Goal: Information Seeking & Learning: Learn about a topic

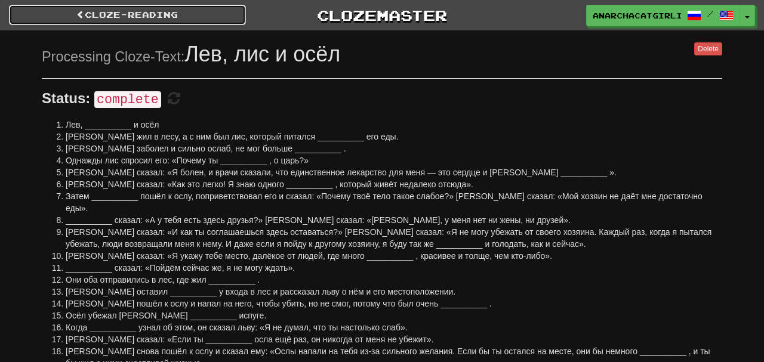
click at [163, 23] on link "Cloze-Reading" at bounding box center [127, 15] width 237 height 20
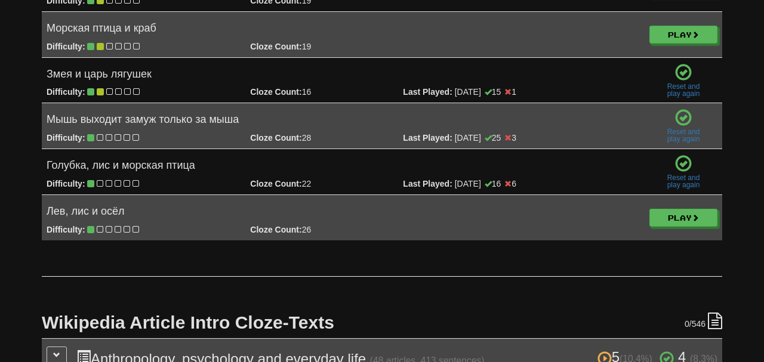
scroll to position [2265, 0]
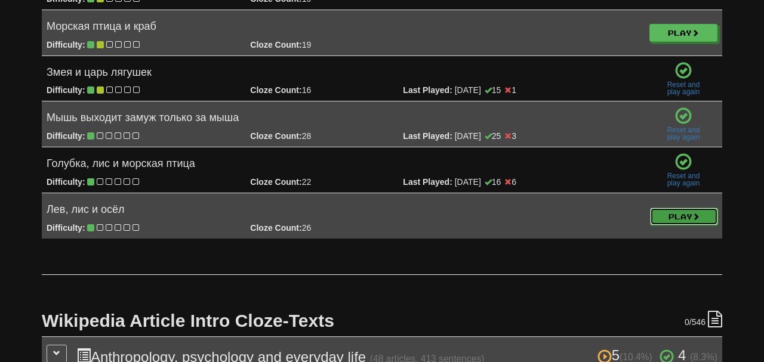
click at [684, 208] on link "Play" at bounding box center [684, 217] width 68 height 18
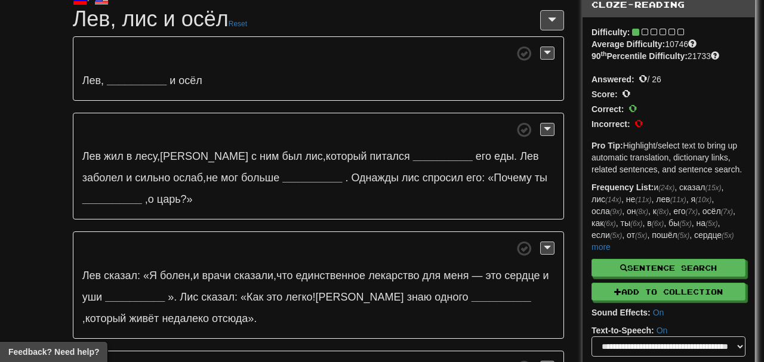
scroll to position [52, 0]
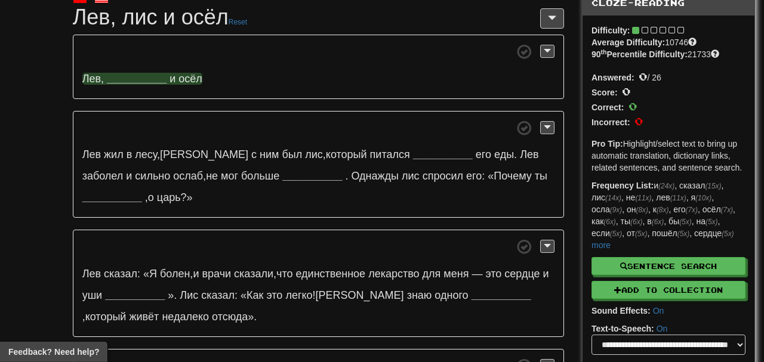
click at [144, 84] on strong "__________" at bounding box center [137, 79] width 60 height 12
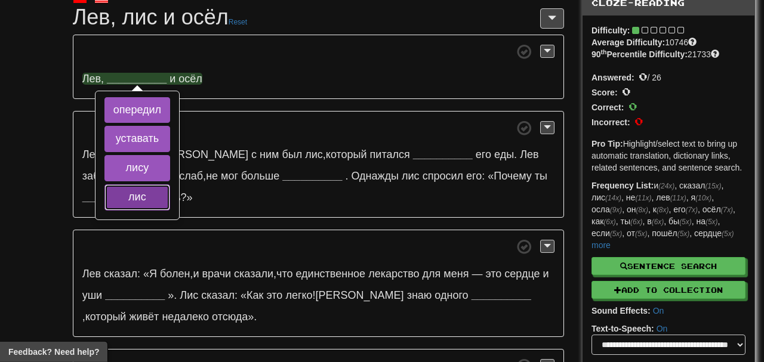
click at [162, 187] on button "лис" at bounding box center [137, 198] width 66 height 26
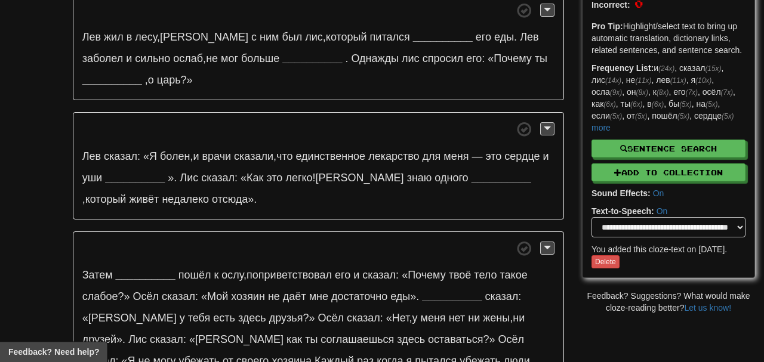
scroll to position [171, 0]
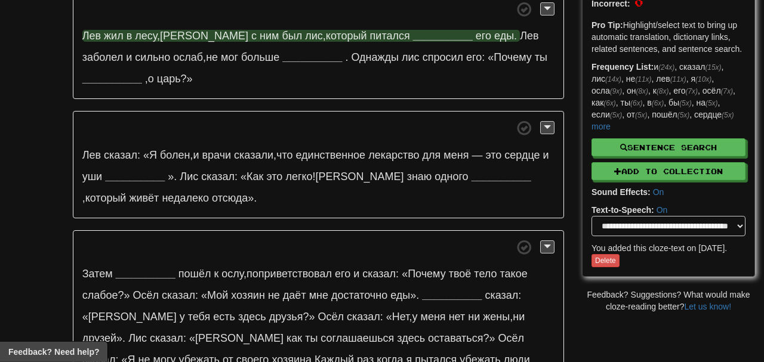
click at [413, 36] on strong "__________" at bounding box center [443, 36] width 60 height 12
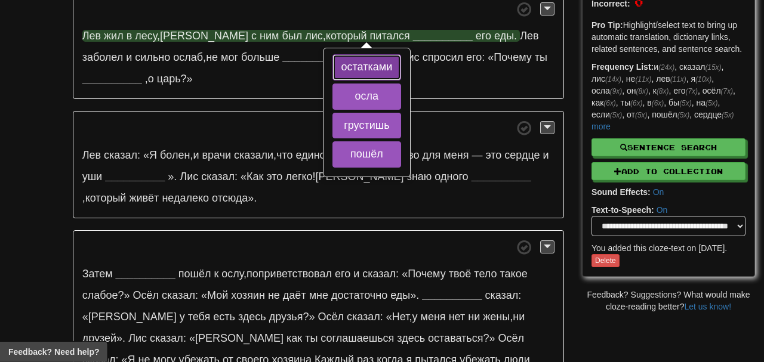
click at [356, 66] on button "остатками" at bounding box center [367, 67] width 69 height 26
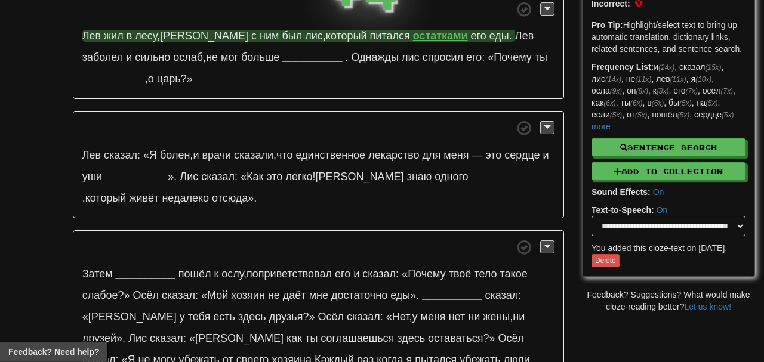
click at [413, 36] on strong "остатками" at bounding box center [440, 36] width 55 height 12
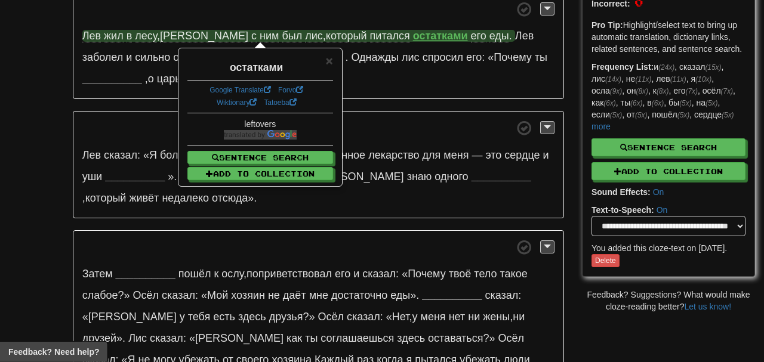
click at [313, 42] on p "[PERSON_NAME] жил в лесу , а с ним был лис , который питался остатками его еды …" at bounding box center [318, 45] width 491 height 107
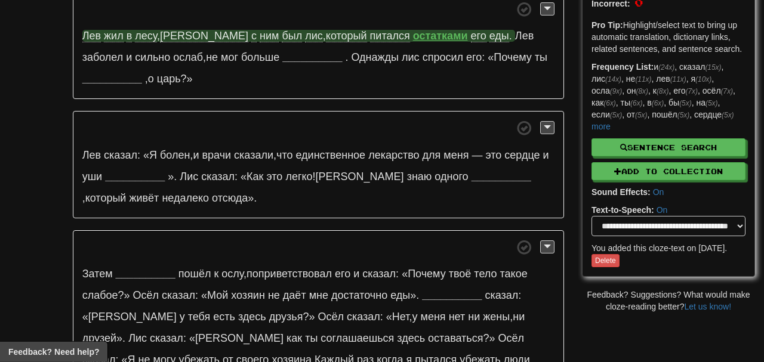
click at [370, 40] on span "питался" at bounding box center [390, 36] width 40 height 13
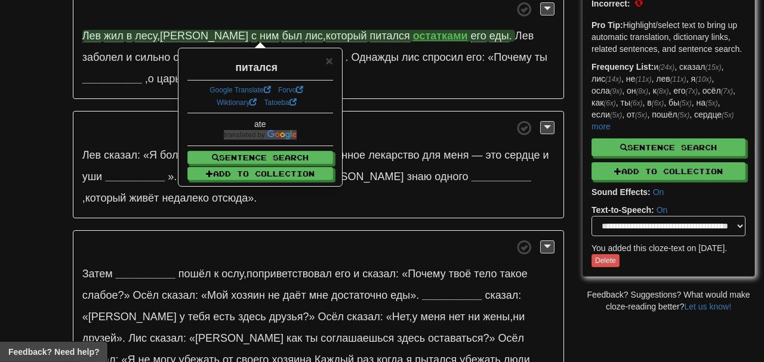
click at [324, 13] on span at bounding box center [318, 9] width 472 height 15
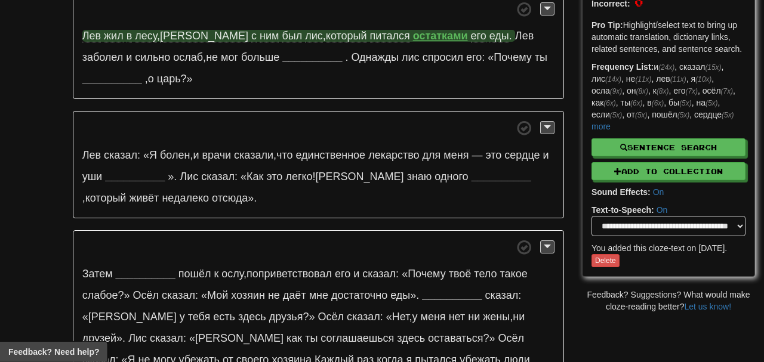
click at [370, 35] on span "питался" at bounding box center [390, 36] width 40 height 13
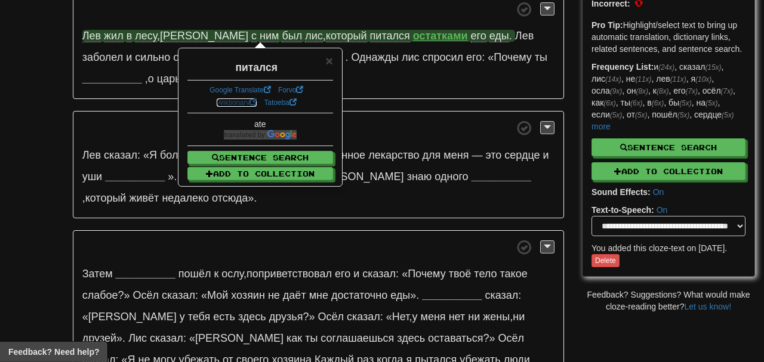
click at [236, 102] on link "Wiktionary" at bounding box center [237, 103] width 41 height 8
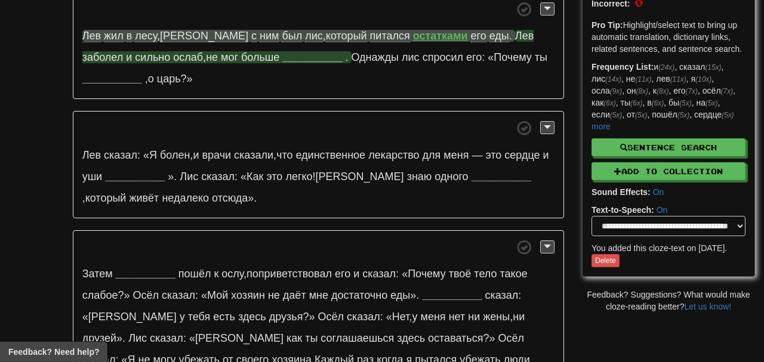
click at [282, 60] on strong "__________" at bounding box center [312, 57] width 60 height 12
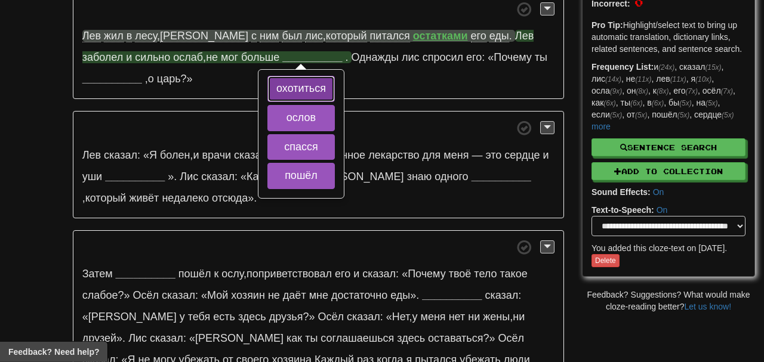
click at [268, 90] on button "охотиться" at bounding box center [301, 89] width 67 height 26
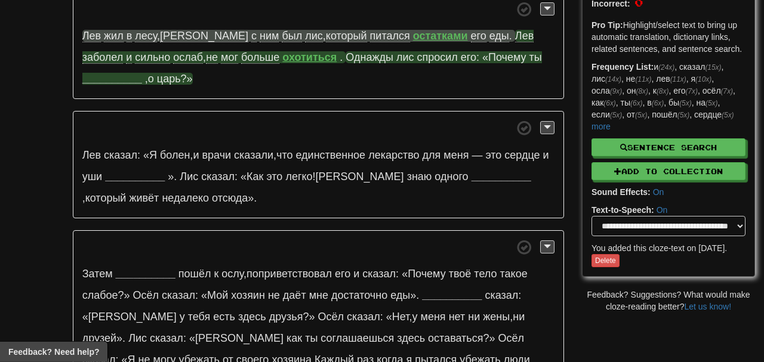
click at [142, 73] on strong "__________" at bounding box center [112, 79] width 60 height 12
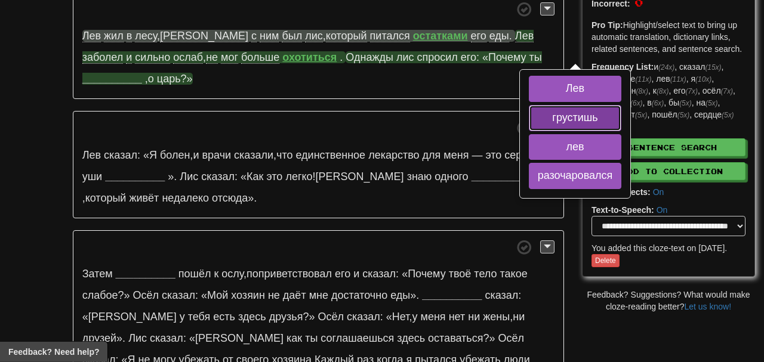
click at [529, 116] on button "грустишь" at bounding box center [575, 118] width 93 height 26
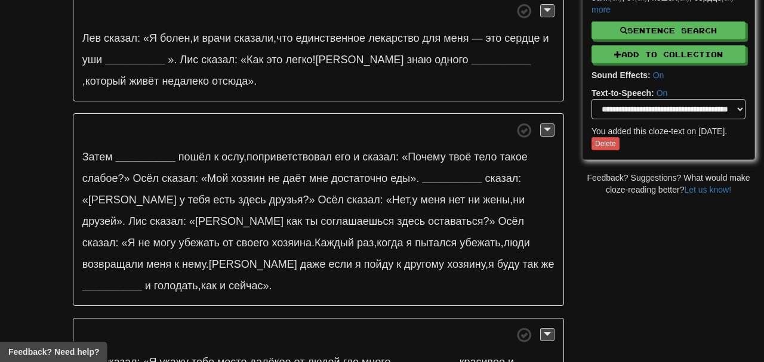
scroll to position [288, 0]
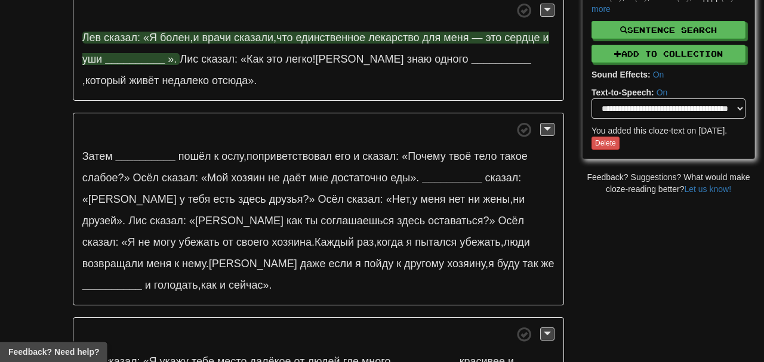
click at [153, 60] on strong "__________" at bounding box center [135, 59] width 60 height 12
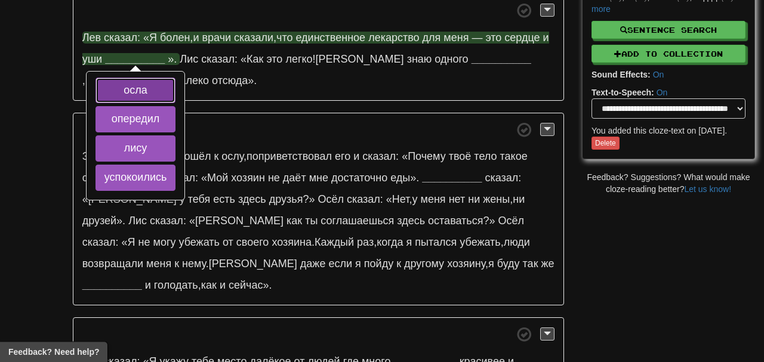
click at [153, 87] on button "осла" at bounding box center [136, 91] width 81 height 26
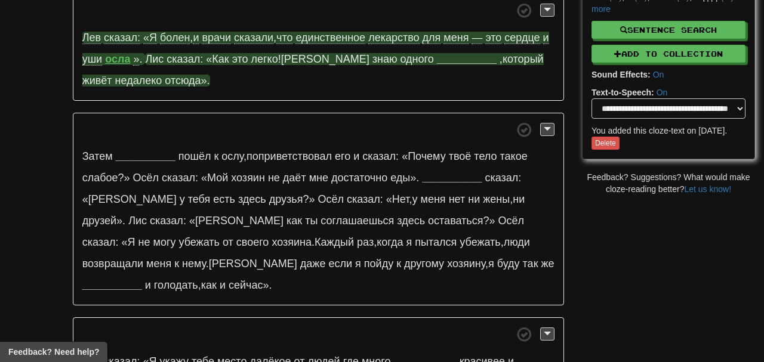
click at [437, 56] on strong "__________" at bounding box center [467, 59] width 60 height 12
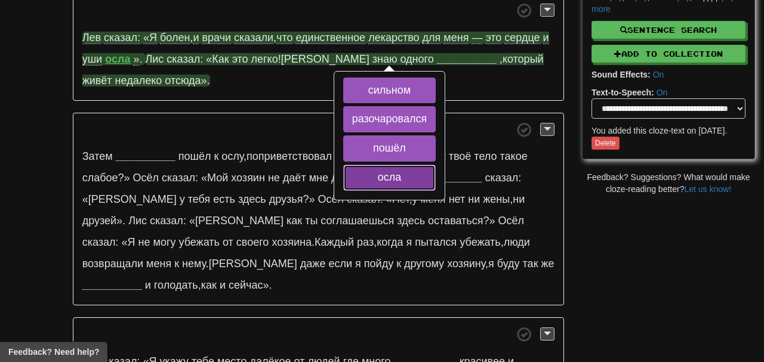
click at [423, 178] on button "осла" at bounding box center [389, 178] width 93 height 26
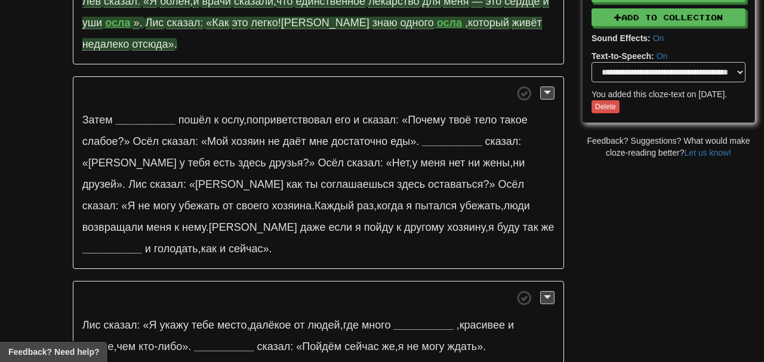
scroll to position [327, 0]
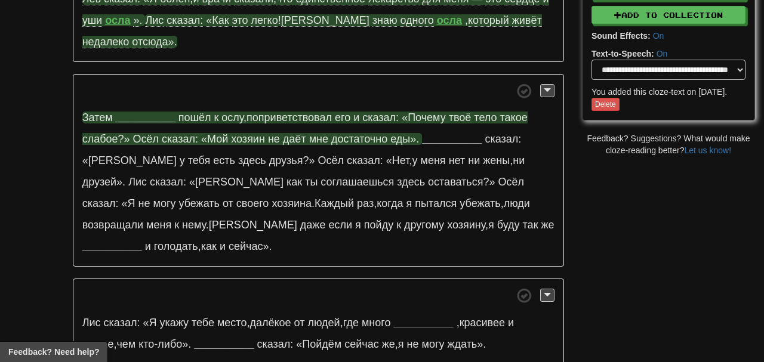
click at [155, 112] on strong "__________" at bounding box center [146, 118] width 60 height 12
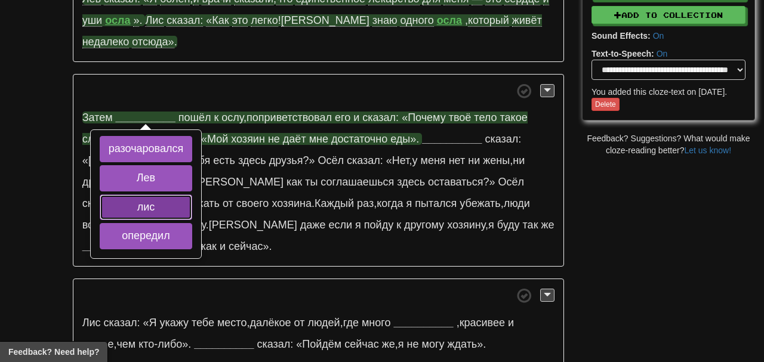
click at [173, 210] on button "лис" at bounding box center [146, 208] width 93 height 26
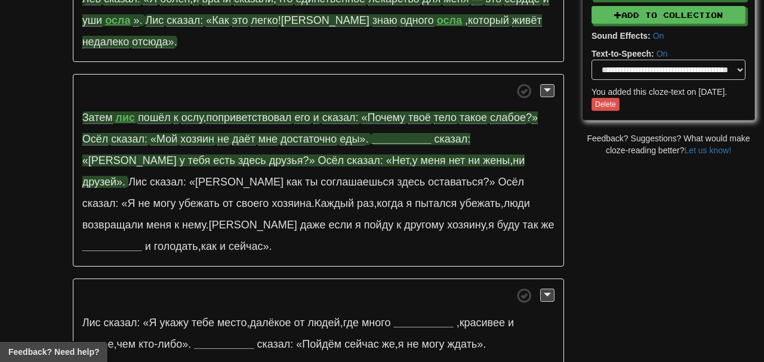
click at [404, 137] on strong "__________" at bounding box center [401, 139] width 60 height 12
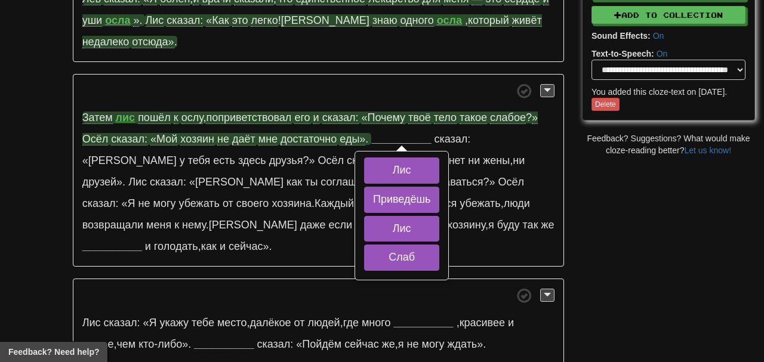
click at [370, 84] on span at bounding box center [318, 91] width 472 height 15
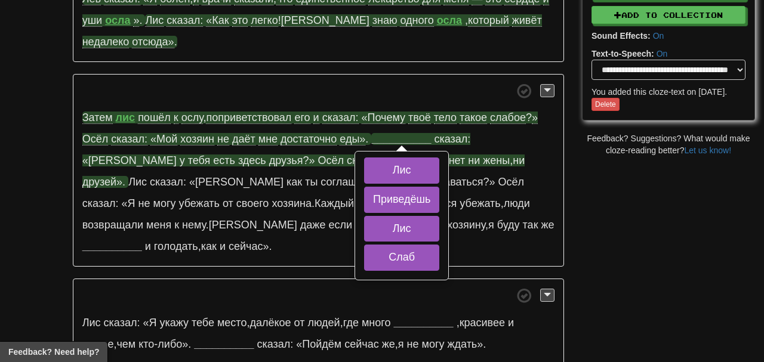
click at [420, 137] on strong "__________" at bounding box center [401, 139] width 60 height 12
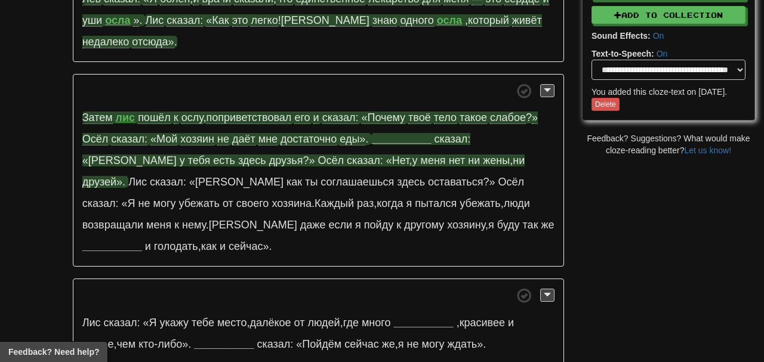
click at [420, 137] on strong "__________" at bounding box center [401, 139] width 60 height 12
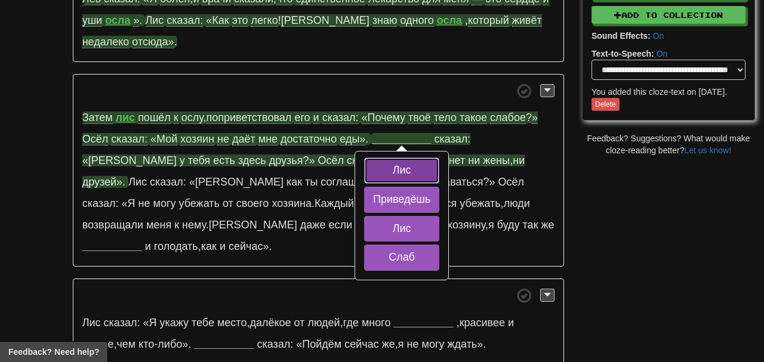
click at [419, 171] on button "Лис" at bounding box center [401, 171] width 75 height 26
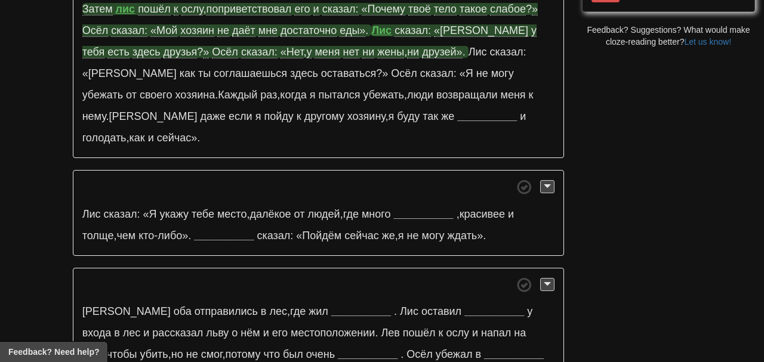
scroll to position [436, 0]
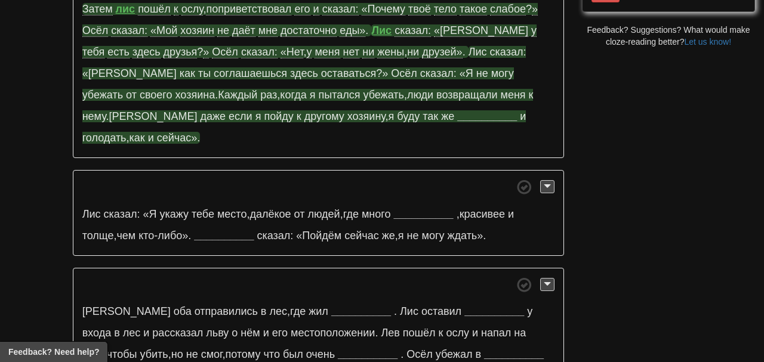
click at [457, 113] on strong "__________" at bounding box center [487, 116] width 60 height 12
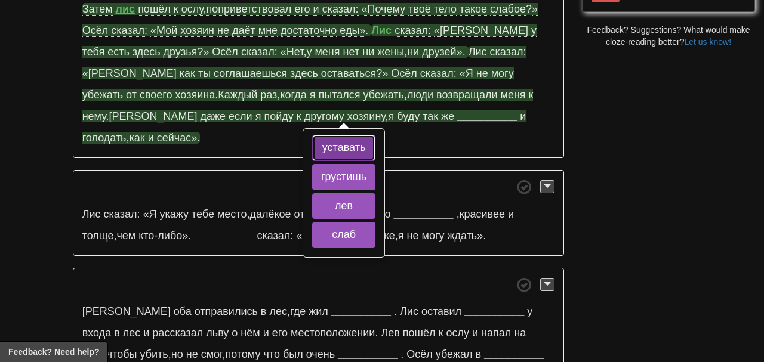
click at [312, 140] on button "уставать" at bounding box center [343, 148] width 63 height 26
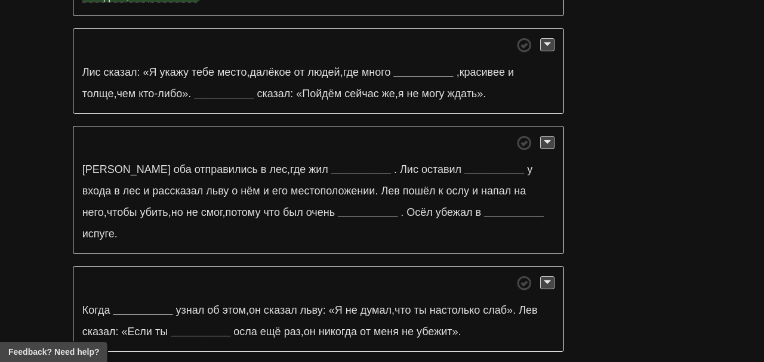
scroll to position [583, 0]
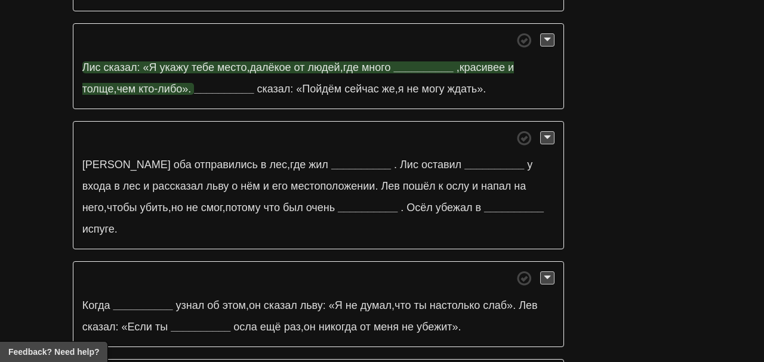
click at [441, 62] on strong "__________" at bounding box center [424, 68] width 60 height 12
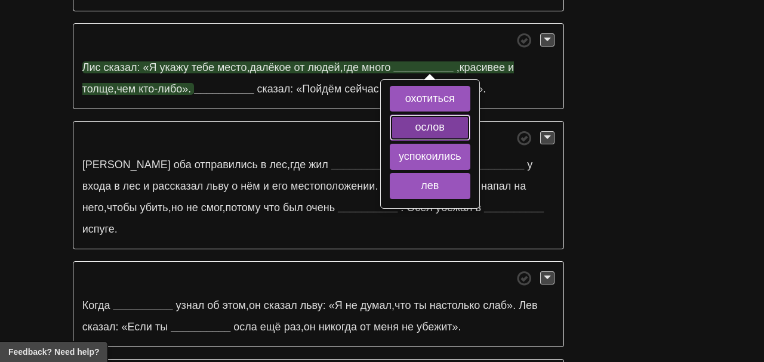
click at [457, 115] on button "ослов" at bounding box center [430, 128] width 81 height 26
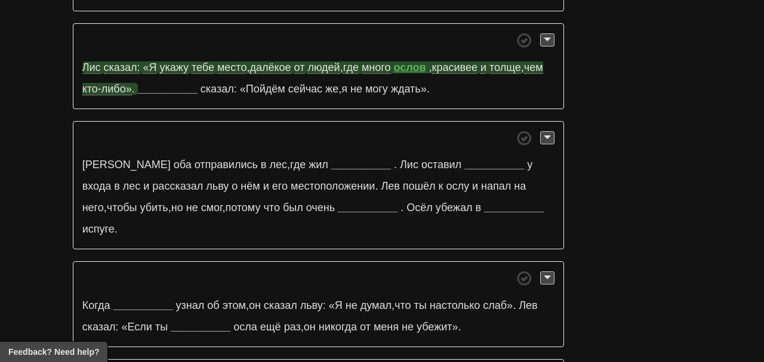
click at [512, 52] on p "[PERSON_NAME] сказал: «Я укажу тебе место , далёкое от людей , где много ослов …" at bounding box center [318, 66] width 491 height 86
click at [513, 62] on span "толще" at bounding box center [506, 68] width 32 height 13
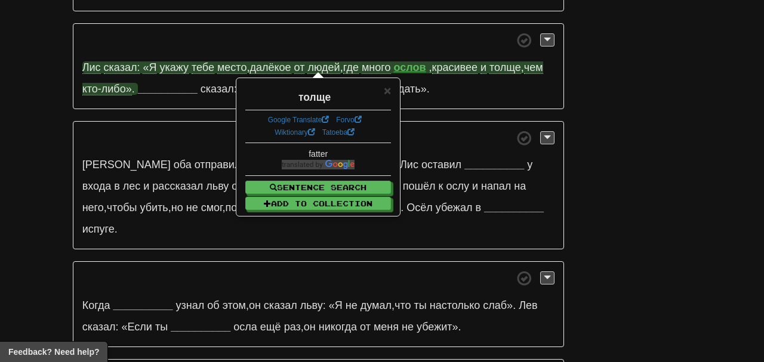
click at [479, 75] on p "[PERSON_NAME] сказал: «Я укажу тебе место , далёкое от людей , где много ослов …" at bounding box center [318, 66] width 491 height 86
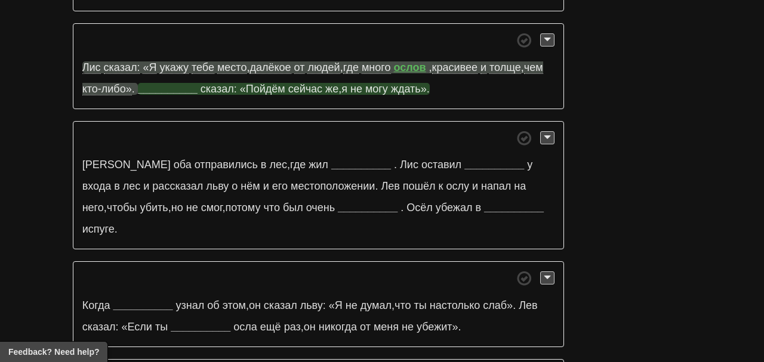
click at [174, 83] on strong "__________" at bounding box center [168, 89] width 60 height 12
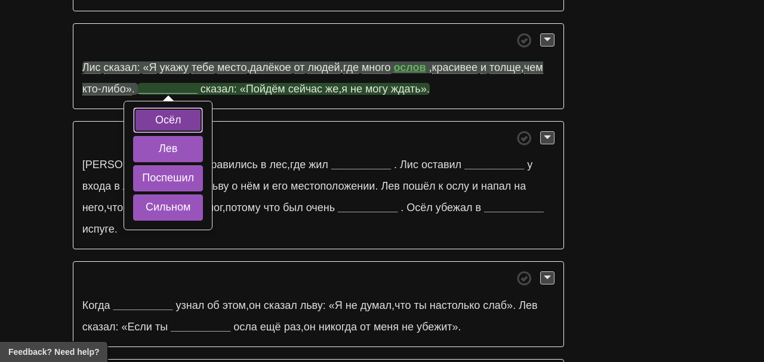
click at [187, 107] on button "Осёл" at bounding box center [168, 120] width 70 height 26
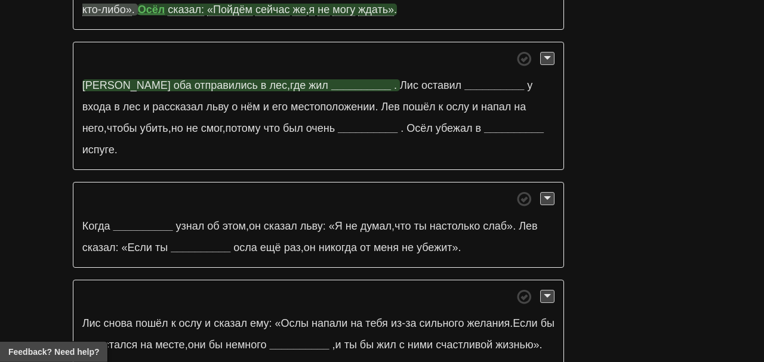
scroll to position [663, 0]
click at [331, 79] on strong "__________" at bounding box center [361, 85] width 60 height 12
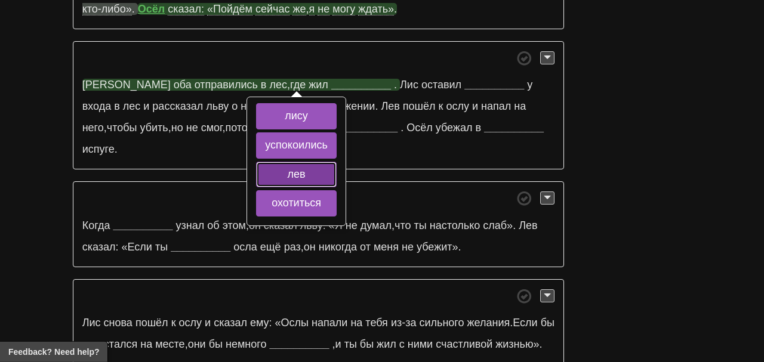
click at [315, 162] on button "лев" at bounding box center [296, 175] width 81 height 26
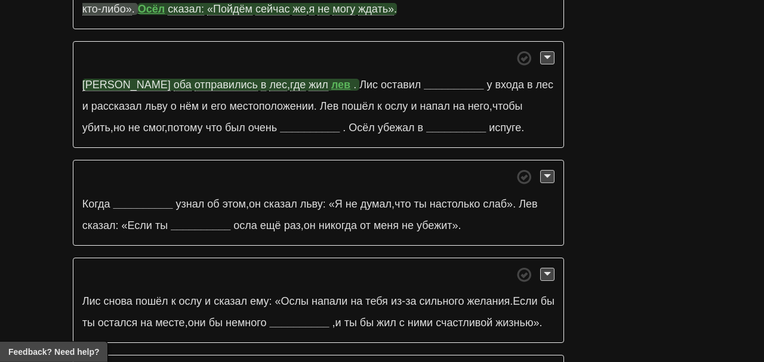
click at [395, 69] on p "Они оба отправились в [GEOGRAPHIC_DATA] , где жил [PERSON_NAME] . [PERSON_NAME]…" at bounding box center [318, 94] width 491 height 107
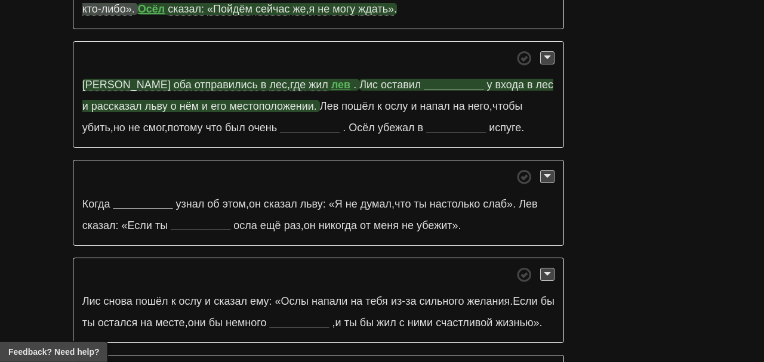
click at [424, 79] on strong "__________" at bounding box center [454, 85] width 60 height 12
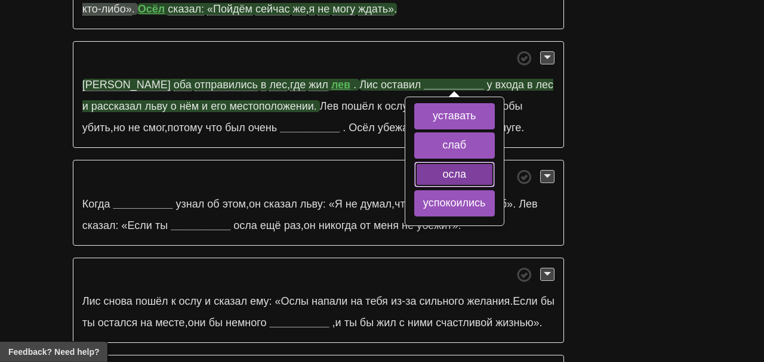
click at [414, 162] on button "осла" at bounding box center [454, 175] width 81 height 26
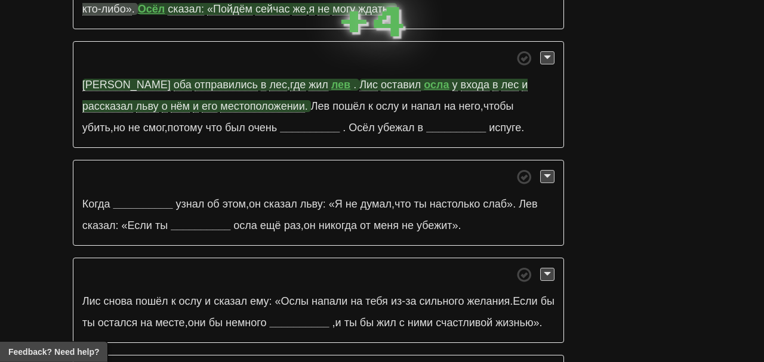
click at [220, 100] on span "местоположении" at bounding box center [262, 106] width 84 height 13
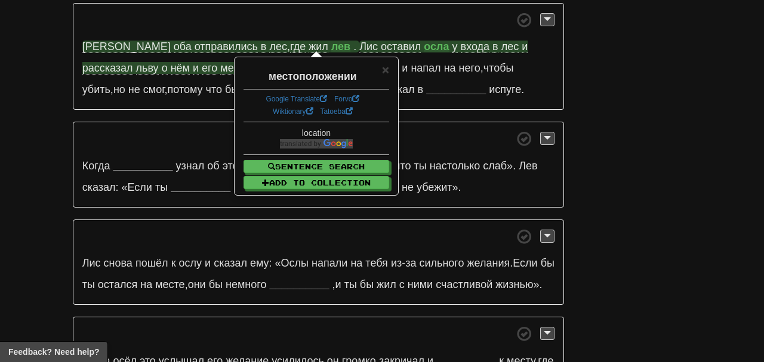
scroll to position [707, 0]
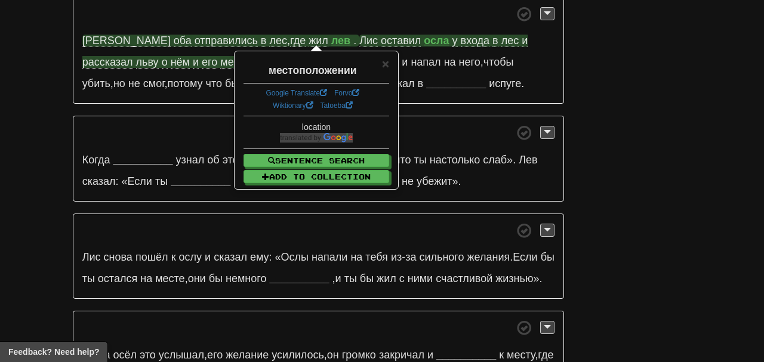
click at [193, 87] on div "Лев , лис и осёл [PERSON_NAME] жил в лесу , а с ним был лис , который питался о…" at bounding box center [318, 78] width 491 height 1396
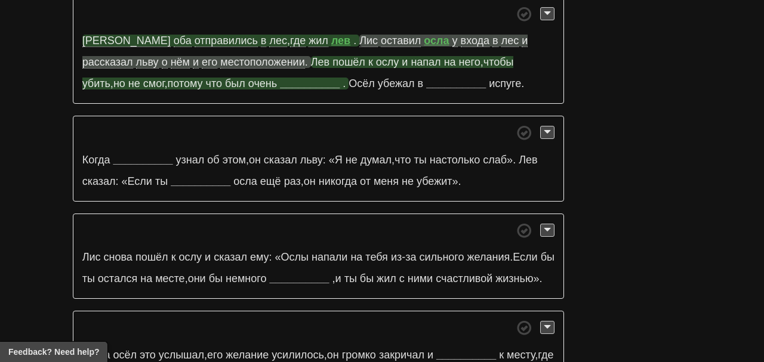
click at [280, 78] on strong "__________" at bounding box center [310, 84] width 60 height 12
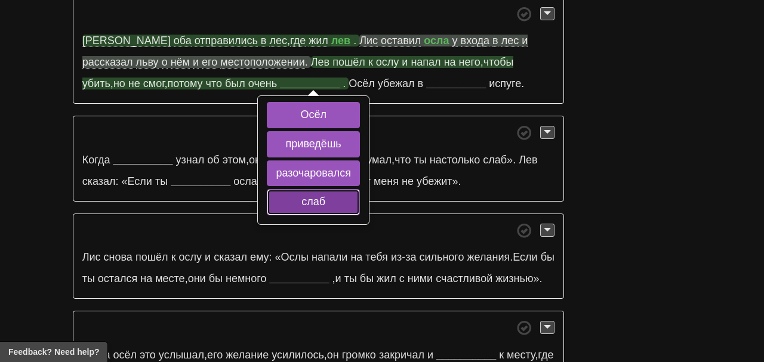
click at [267, 189] on button "слаб" at bounding box center [313, 202] width 93 height 26
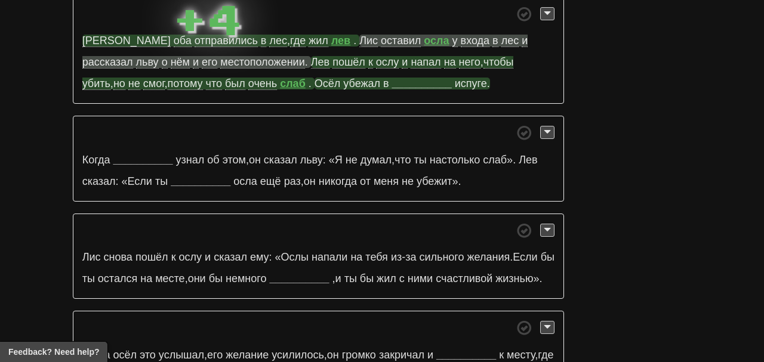
click at [392, 78] on strong "__________" at bounding box center [422, 84] width 60 height 12
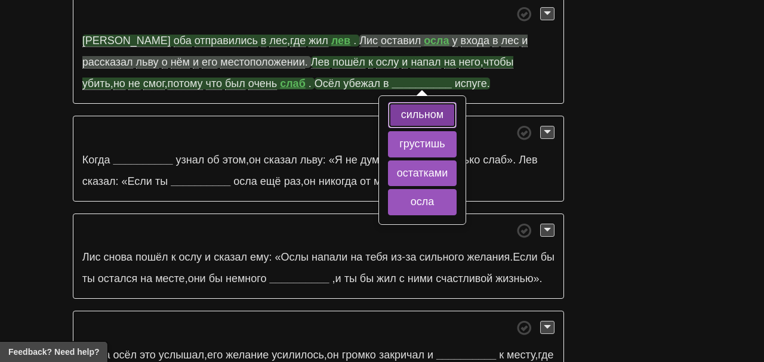
click at [388, 102] on button "сильном" at bounding box center [422, 115] width 69 height 26
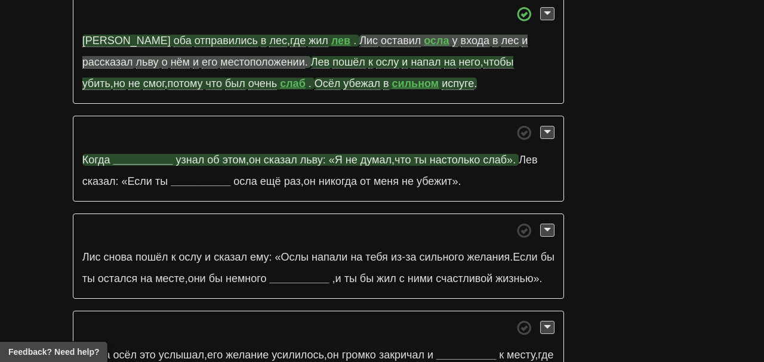
click at [149, 154] on strong "__________" at bounding box center [143, 160] width 60 height 12
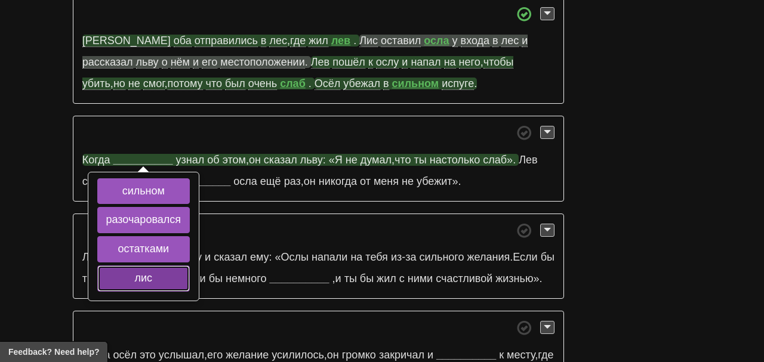
click at [168, 266] on button "лис" at bounding box center [143, 279] width 93 height 26
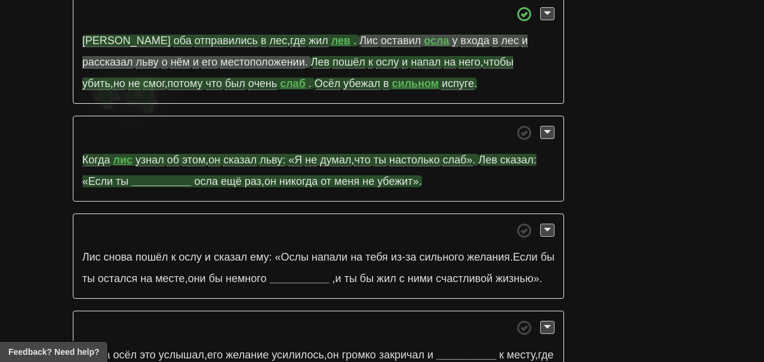
click at [185, 176] on strong "__________" at bounding box center [161, 182] width 60 height 12
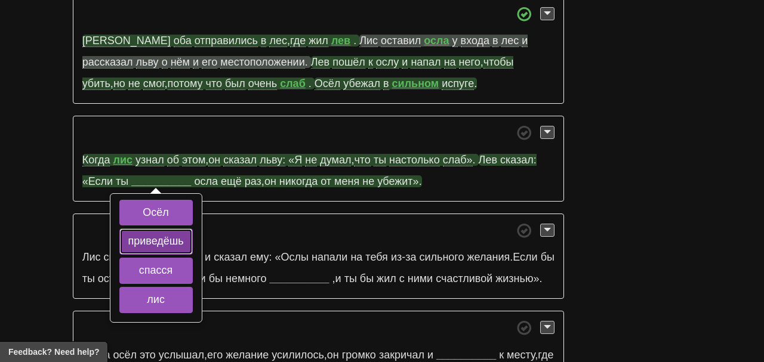
click at [190, 229] on button "приведёшь" at bounding box center [155, 242] width 73 height 26
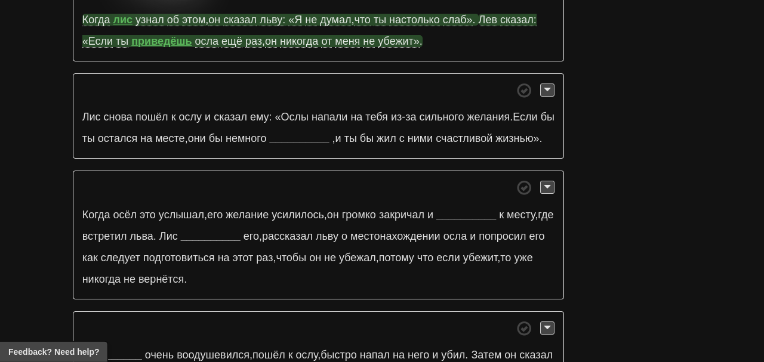
scroll to position [856, 0]
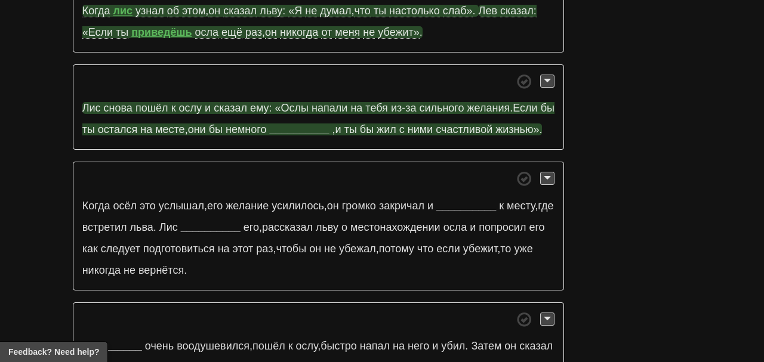
click at [328, 124] on strong "__________" at bounding box center [299, 130] width 60 height 12
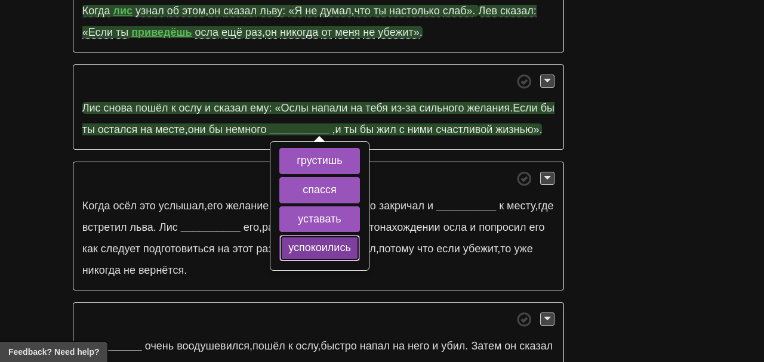
click at [352, 235] on button "успокоились" at bounding box center [319, 248] width 81 height 26
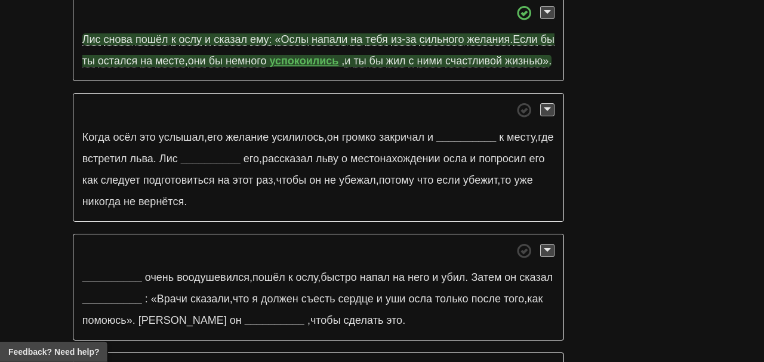
scroll to position [938, 0]
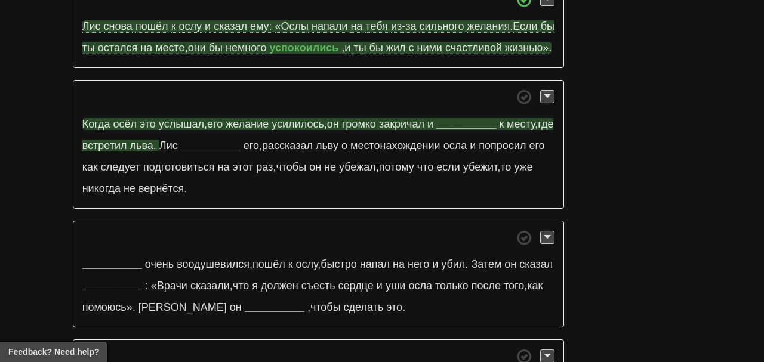
click at [465, 120] on strong "__________" at bounding box center [466, 124] width 60 height 12
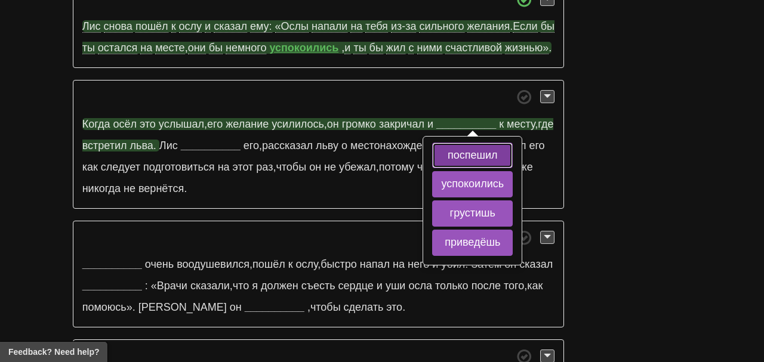
click at [495, 155] on button "поспешил" at bounding box center [472, 156] width 81 height 26
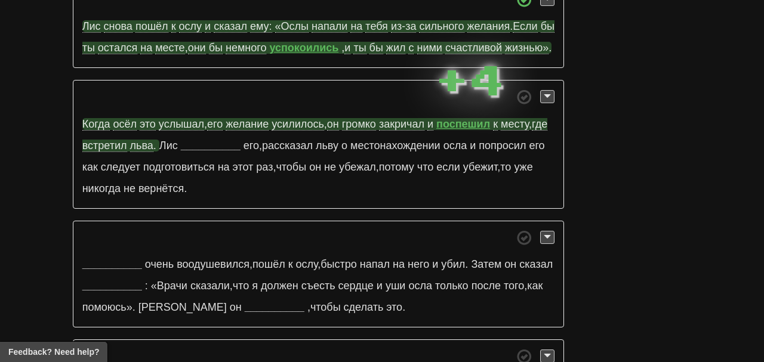
click at [468, 125] on strong "поспешил" at bounding box center [463, 124] width 54 height 12
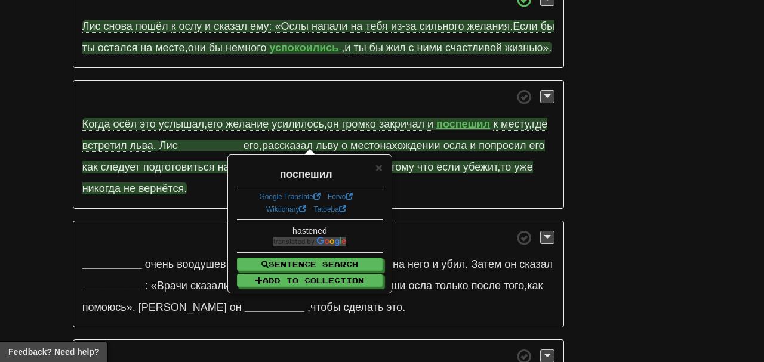
click at [214, 144] on strong "__________" at bounding box center [211, 146] width 60 height 12
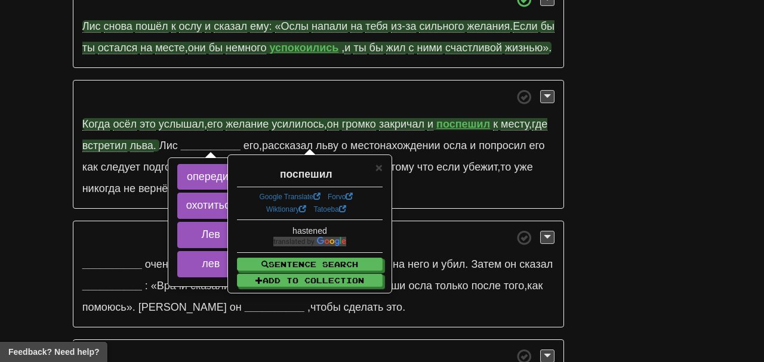
click at [371, 172] on div "поспешил" at bounding box center [310, 171] width 146 height 21
click at [379, 171] on span "×" at bounding box center [379, 168] width 7 height 14
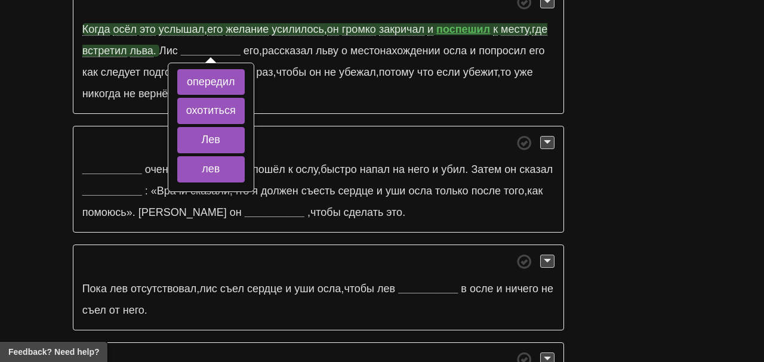
scroll to position [1039, 0]
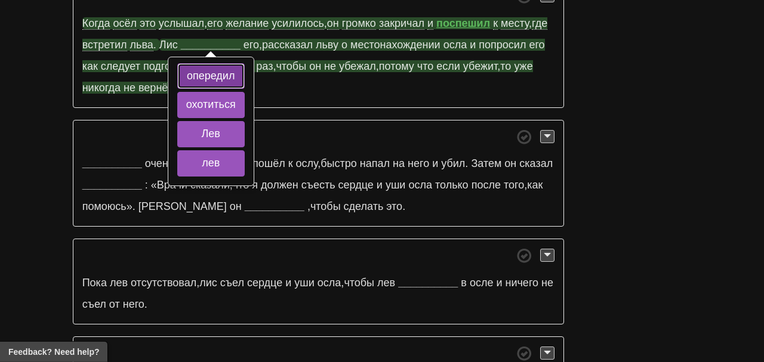
click at [245, 78] on button "опередил" at bounding box center [210, 76] width 67 height 26
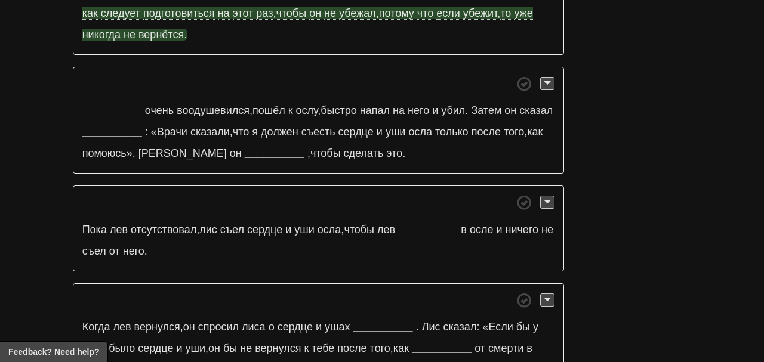
scroll to position [1098, 0]
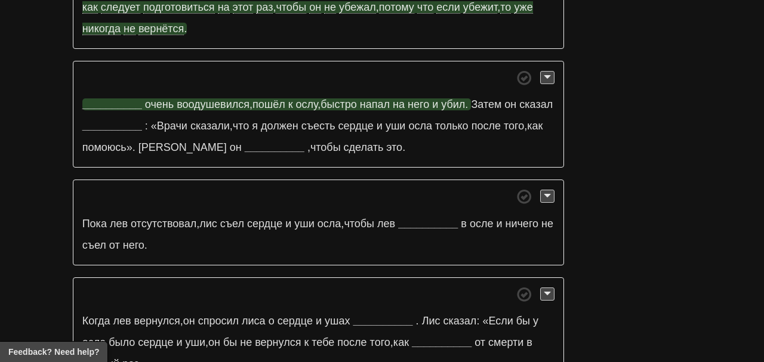
click at [119, 101] on strong "__________" at bounding box center [112, 105] width 60 height 12
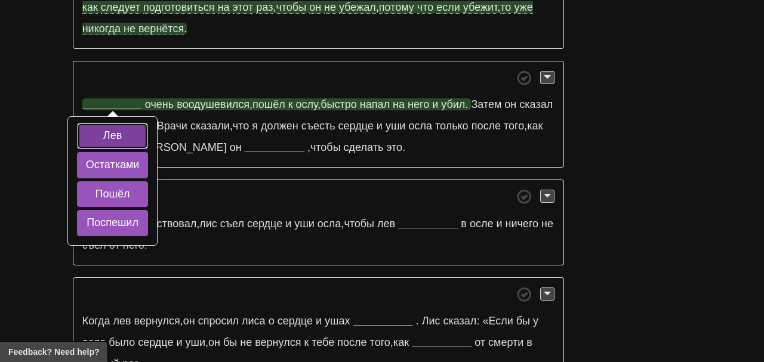
click at [103, 138] on button "Лев" at bounding box center [113, 136] width 72 height 26
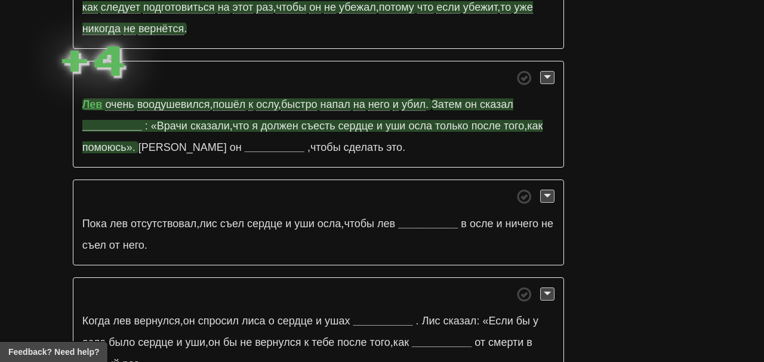
click at [113, 126] on strong "__________" at bounding box center [112, 126] width 60 height 12
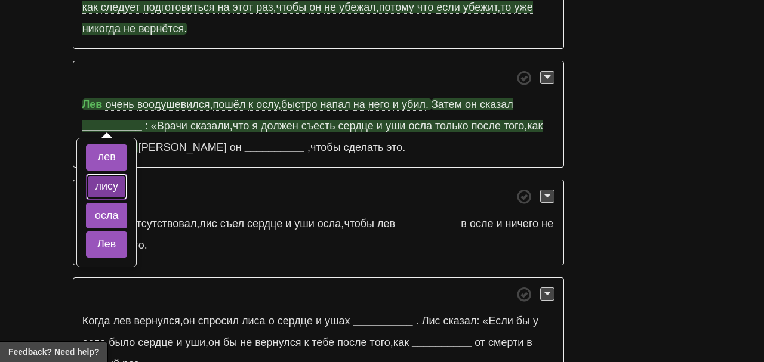
click at [128, 184] on button "лису" at bounding box center [107, 187] width 42 height 26
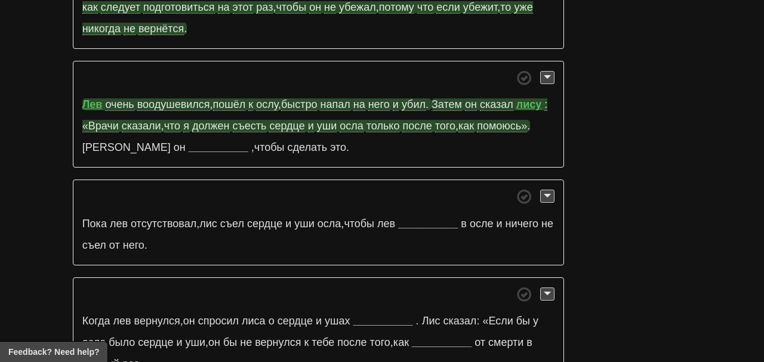
click at [152, 135] on p "[PERSON_NAME] очень воодушевился , пошёл к ослу , быстро напал на него и убил .…" at bounding box center [318, 114] width 491 height 107
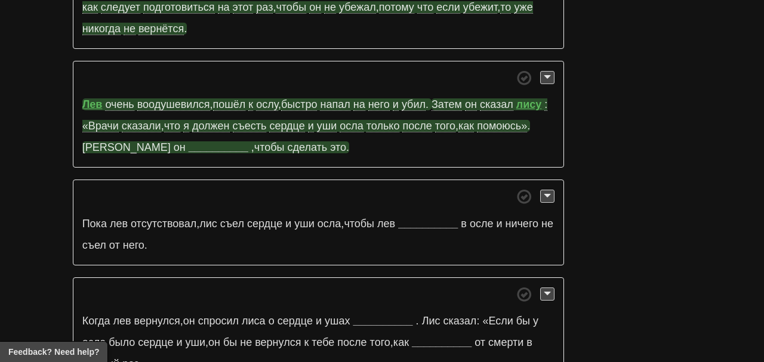
click at [189, 147] on strong "__________" at bounding box center [219, 148] width 60 height 12
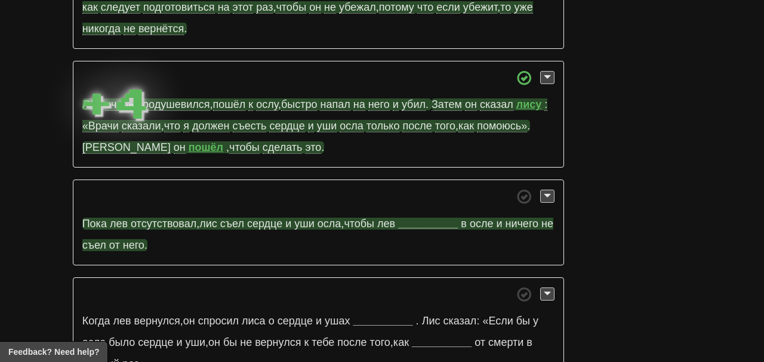
click at [435, 218] on strong "__________" at bounding box center [428, 224] width 60 height 12
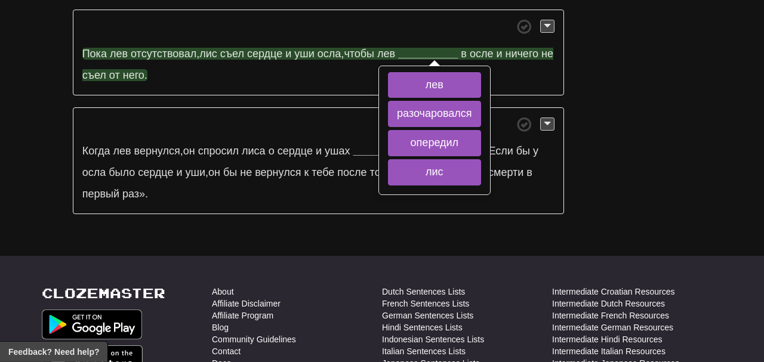
scroll to position [1269, 0]
click at [305, 47] on span "уши" at bounding box center [304, 53] width 20 height 12
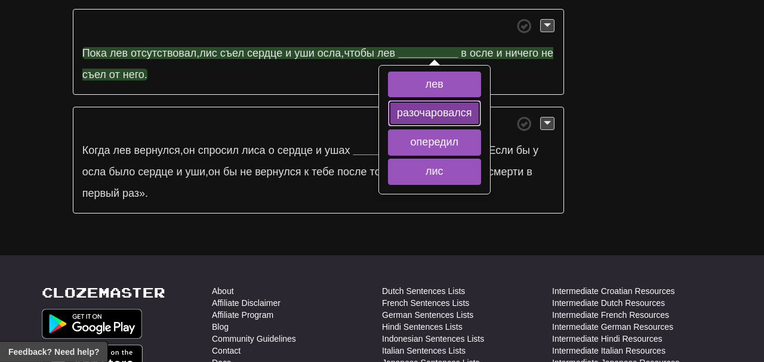
click at [430, 114] on button "разочаровался" at bounding box center [434, 113] width 93 height 26
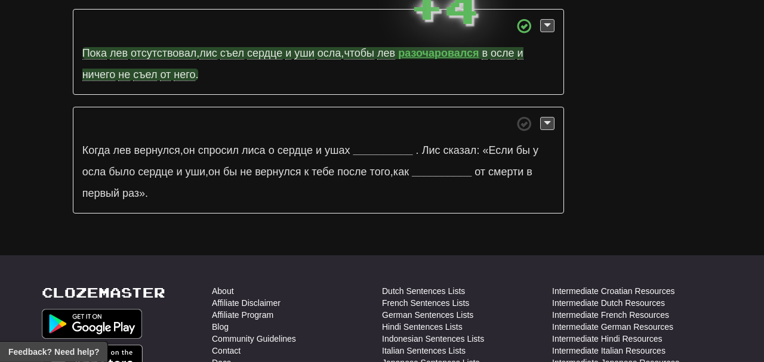
click at [438, 47] on strong "разочаровался" at bounding box center [438, 53] width 81 height 12
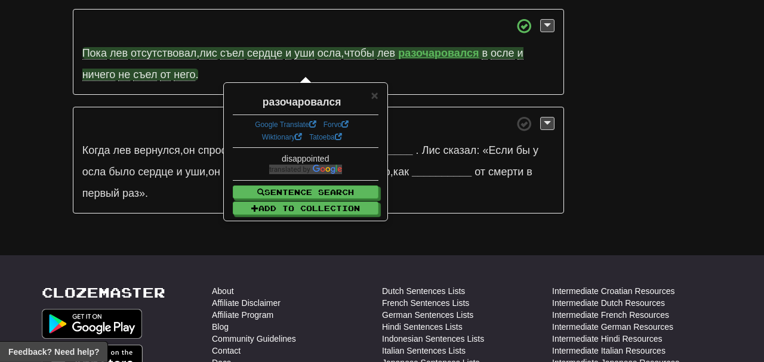
click at [423, 32] on p "[PERSON_NAME] [PERSON_NAME] отсутствовал , [PERSON_NAME] съел сердце и уши осла…" at bounding box center [318, 52] width 491 height 86
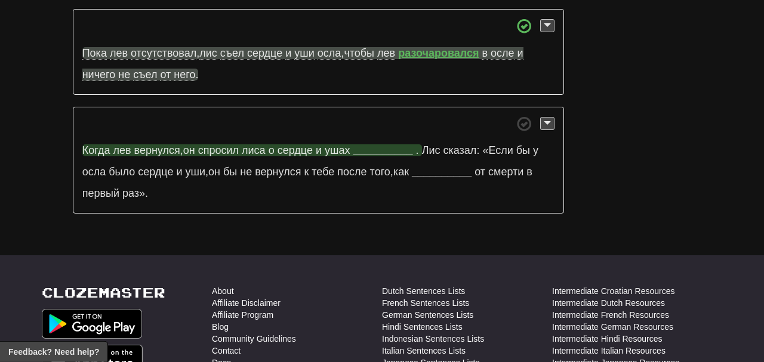
click at [385, 146] on strong "__________" at bounding box center [383, 151] width 60 height 12
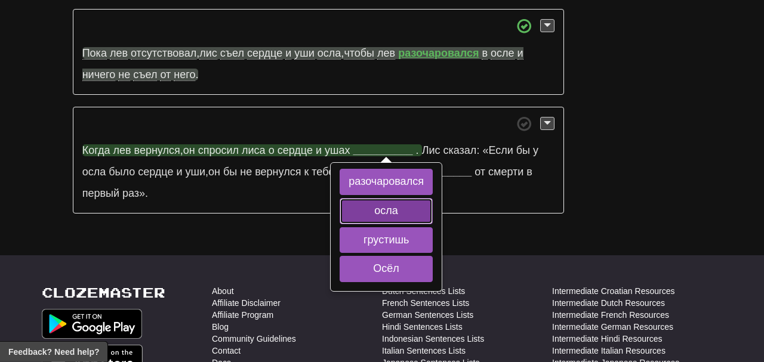
click at [409, 207] on button "осла" at bounding box center [386, 211] width 93 height 26
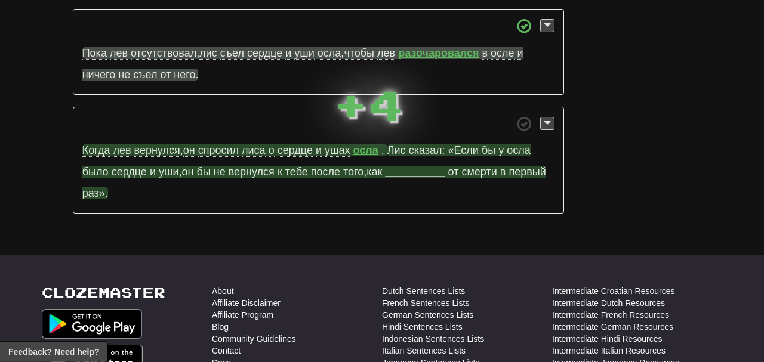
click at [423, 170] on strong "__________" at bounding box center [415, 172] width 60 height 12
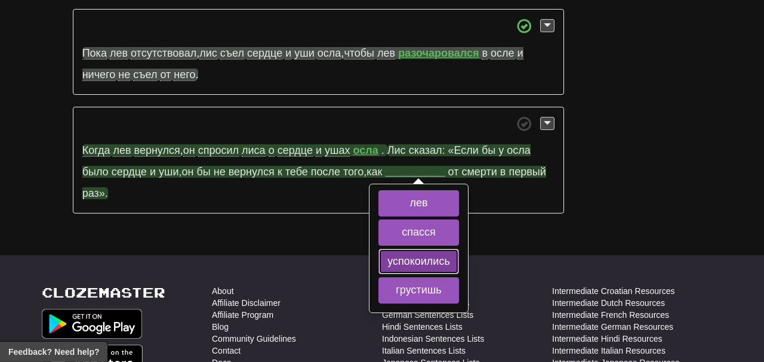
click at [438, 254] on button "успокоились" at bounding box center [419, 262] width 81 height 26
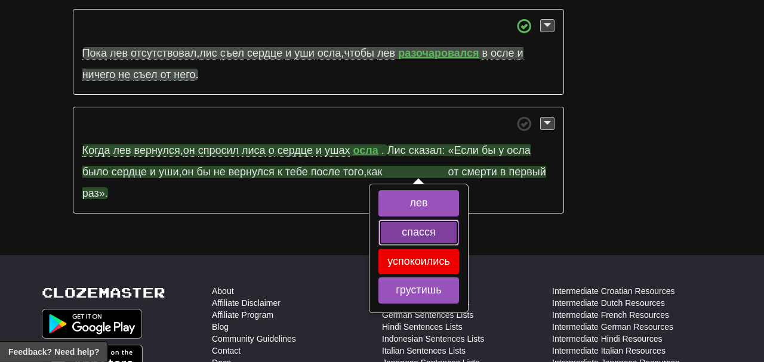
click at [435, 239] on button "спасся" at bounding box center [419, 233] width 81 height 26
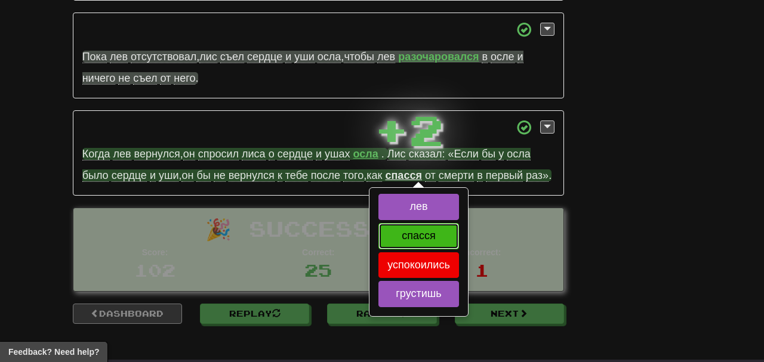
scroll to position [1258, 0]
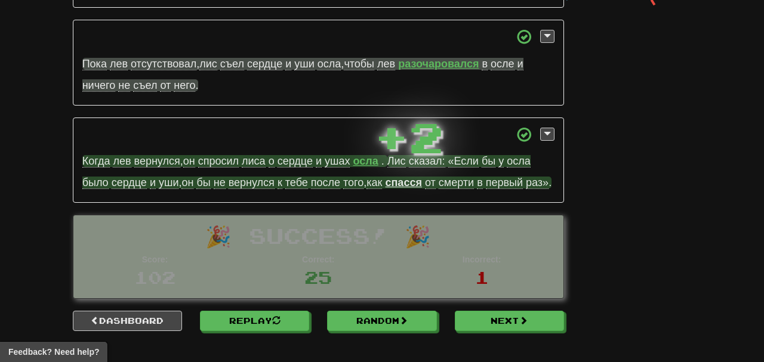
click at [422, 179] on strong "спасся" at bounding box center [403, 183] width 36 height 12
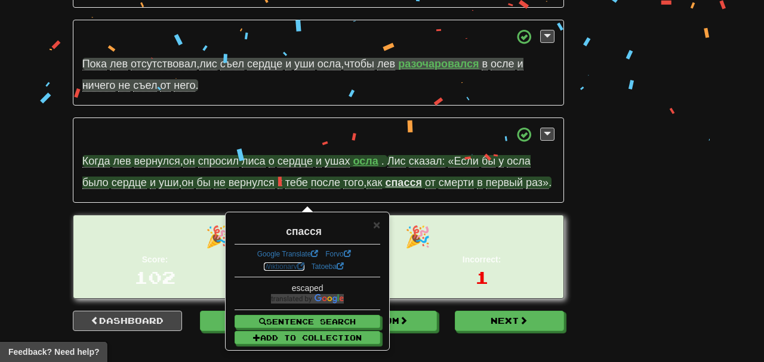
click at [282, 268] on link "Wiktionary" at bounding box center [284, 267] width 41 height 8
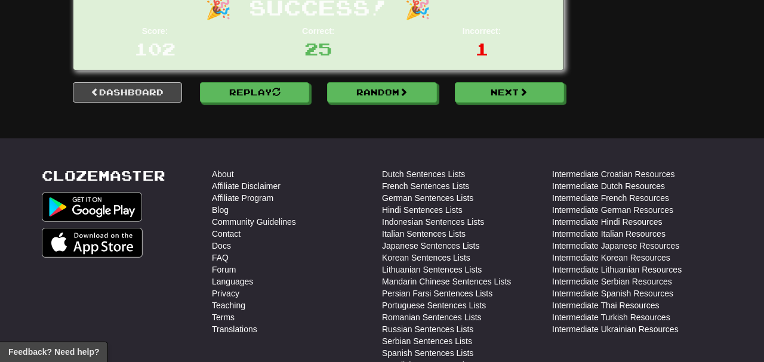
scroll to position [1495, 0]
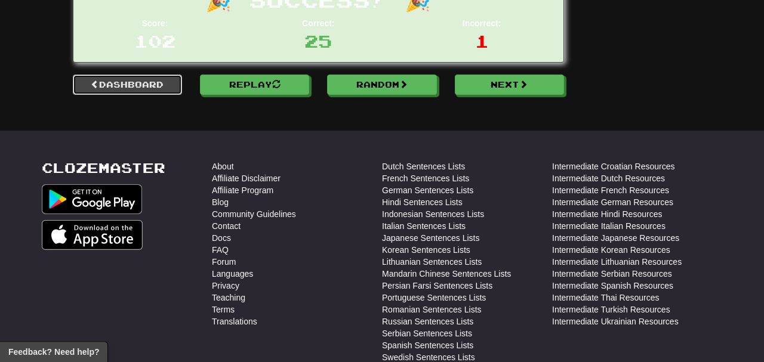
click at [160, 95] on link "Dashboard" at bounding box center [127, 85] width 109 height 20
